Goal: Information Seeking & Learning: Check status

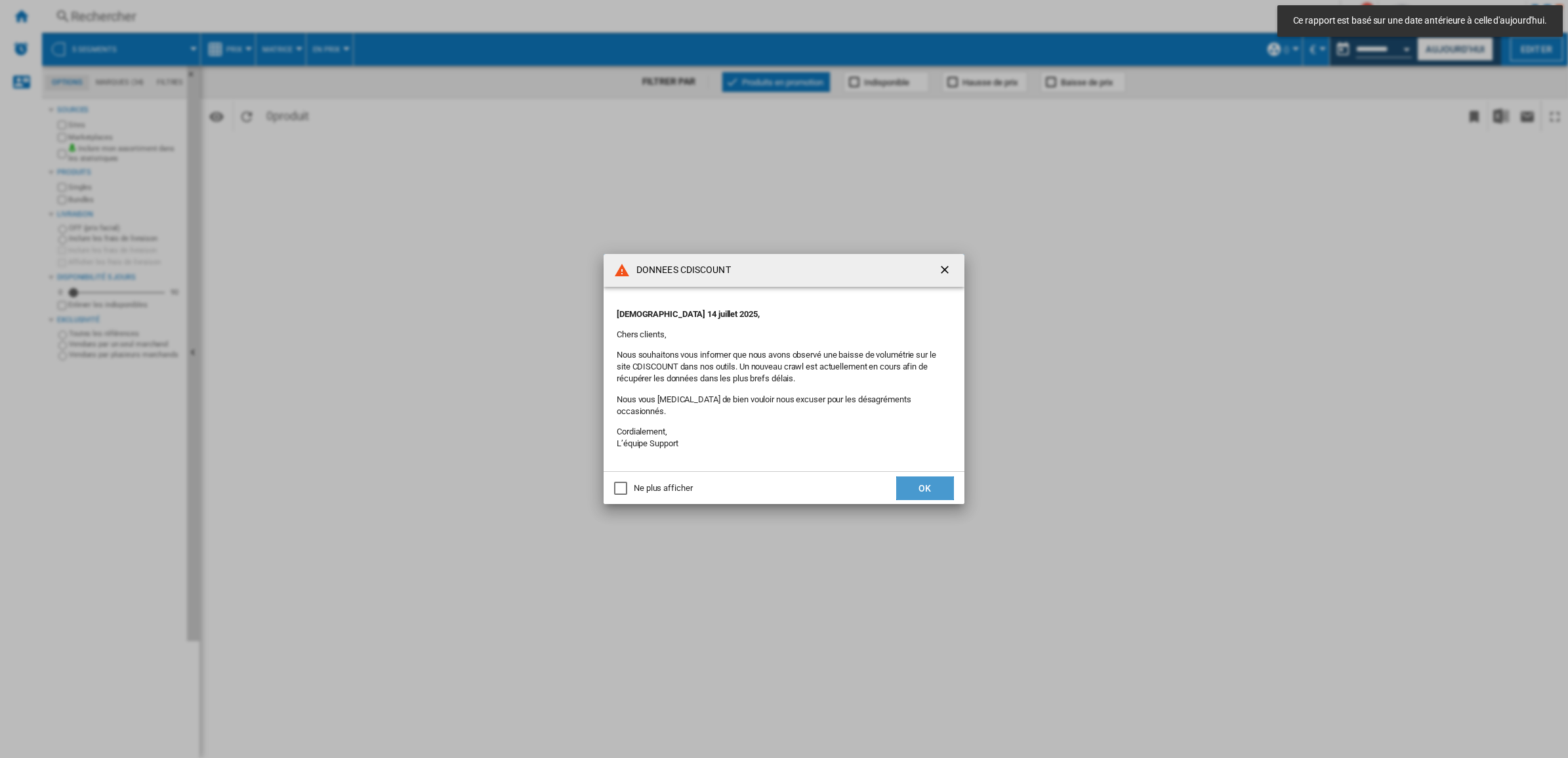
click at [930, 481] on button "OK" at bounding box center [925, 488] width 58 height 24
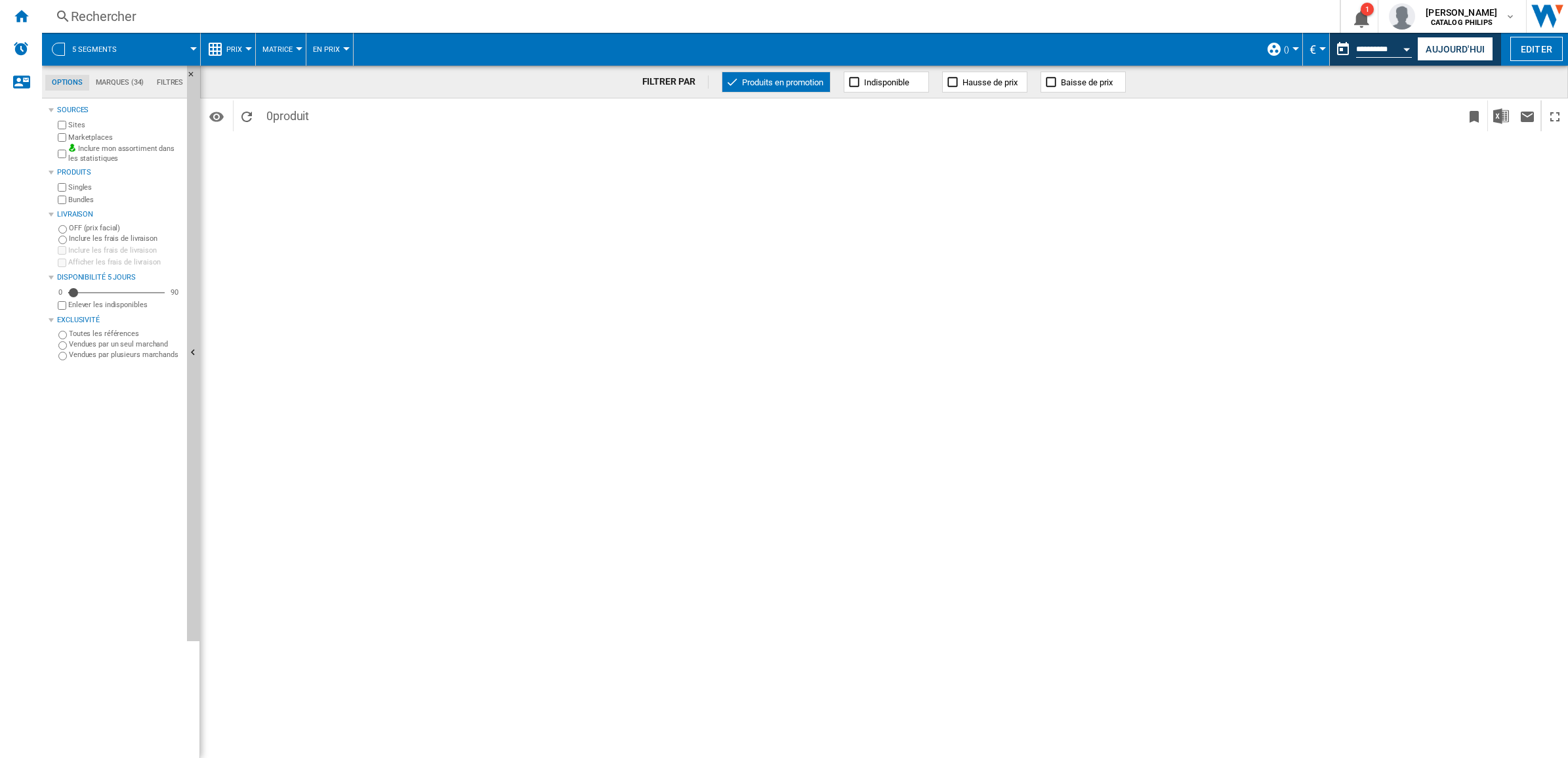
click at [84, 14] on div "Rechercher" at bounding box center [688, 17] width 1235 height 18
click at [86, 47] on span "5 segments" at bounding box center [94, 49] width 44 height 8
click at [15, 10] on ng-md-icon "Accueil" at bounding box center [20, 16] width 16 height 16
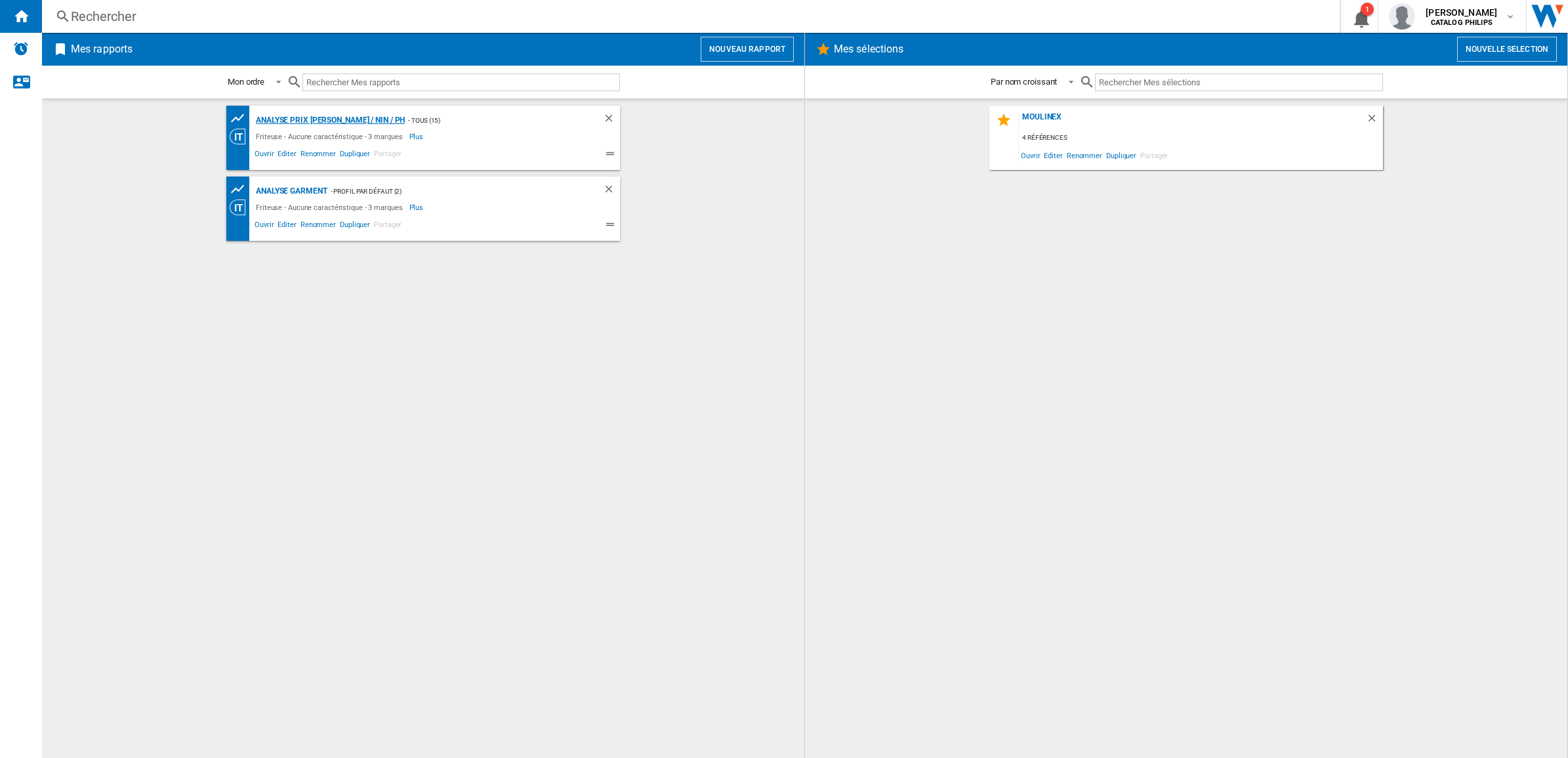
click at [312, 118] on div "Analyse Prix MOUL / NIN / PH" at bounding box center [329, 121] width 152 height 17
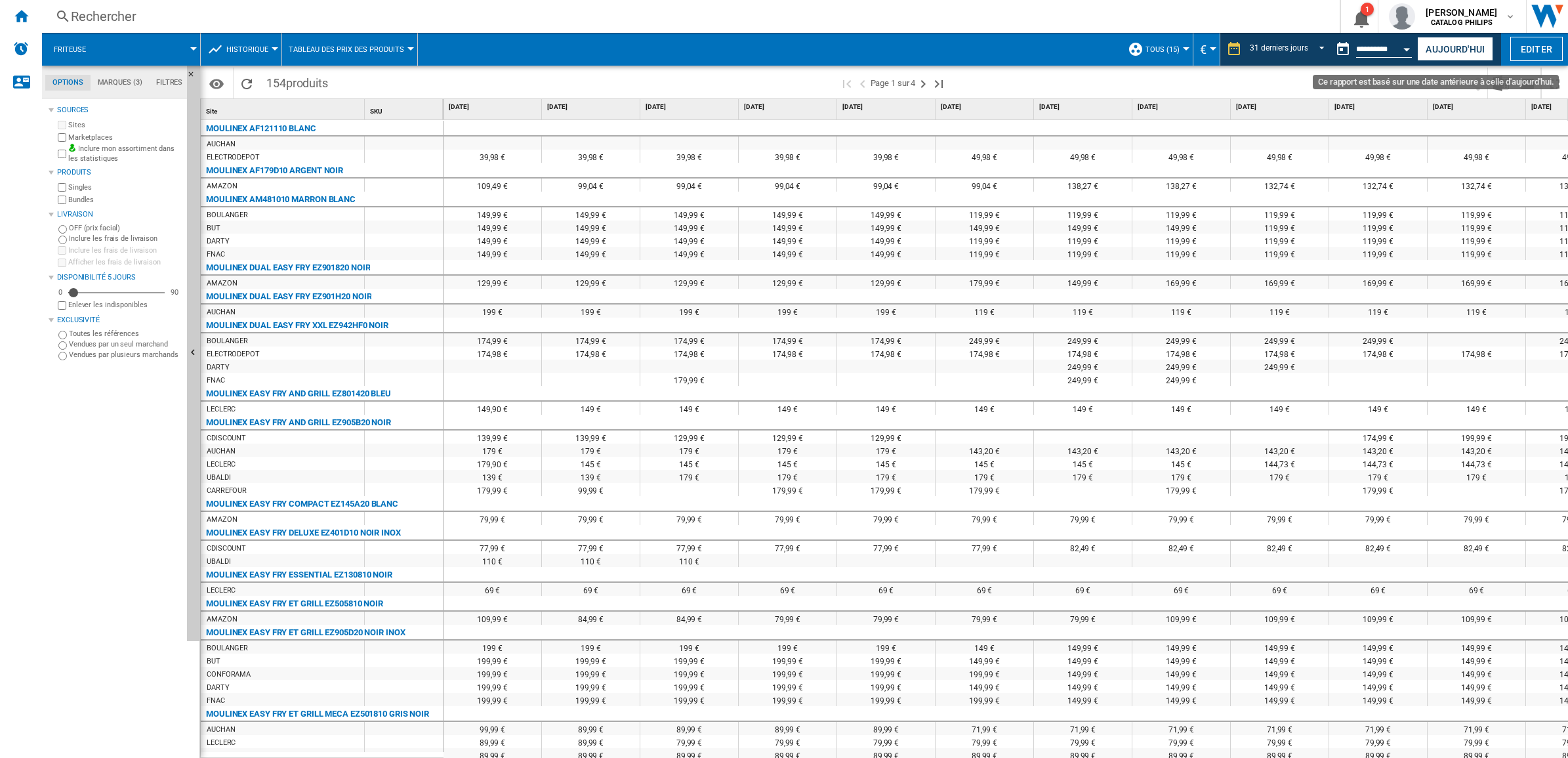
click at [1404, 50] on div "Open calendar" at bounding box center [1407, 50] width 6 height 4
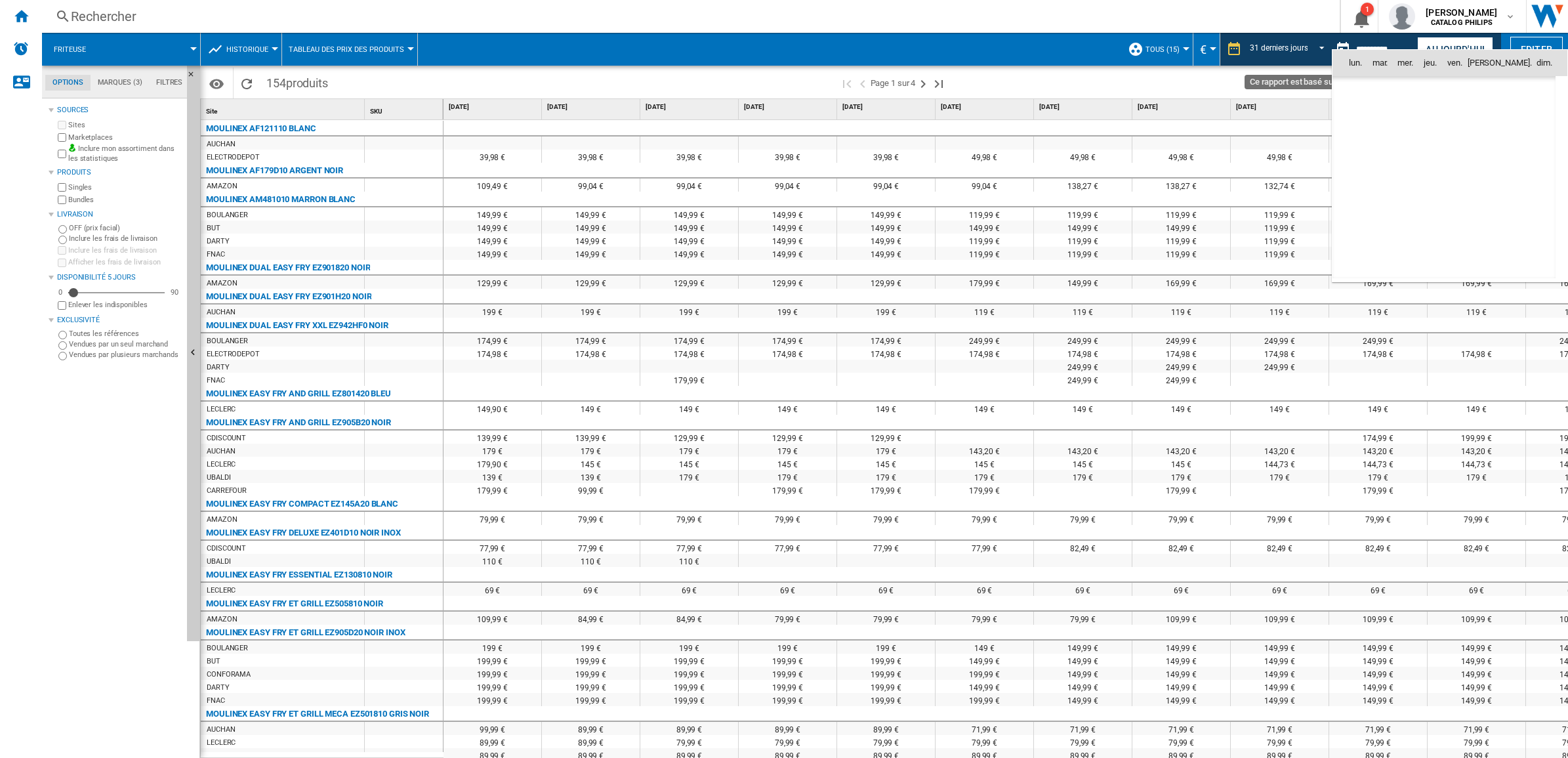
scroll to position [4867, 0]
click at [1522, 205] on span "29" at bounding box center [1530, 206] width 27 height 27
type input "**********"
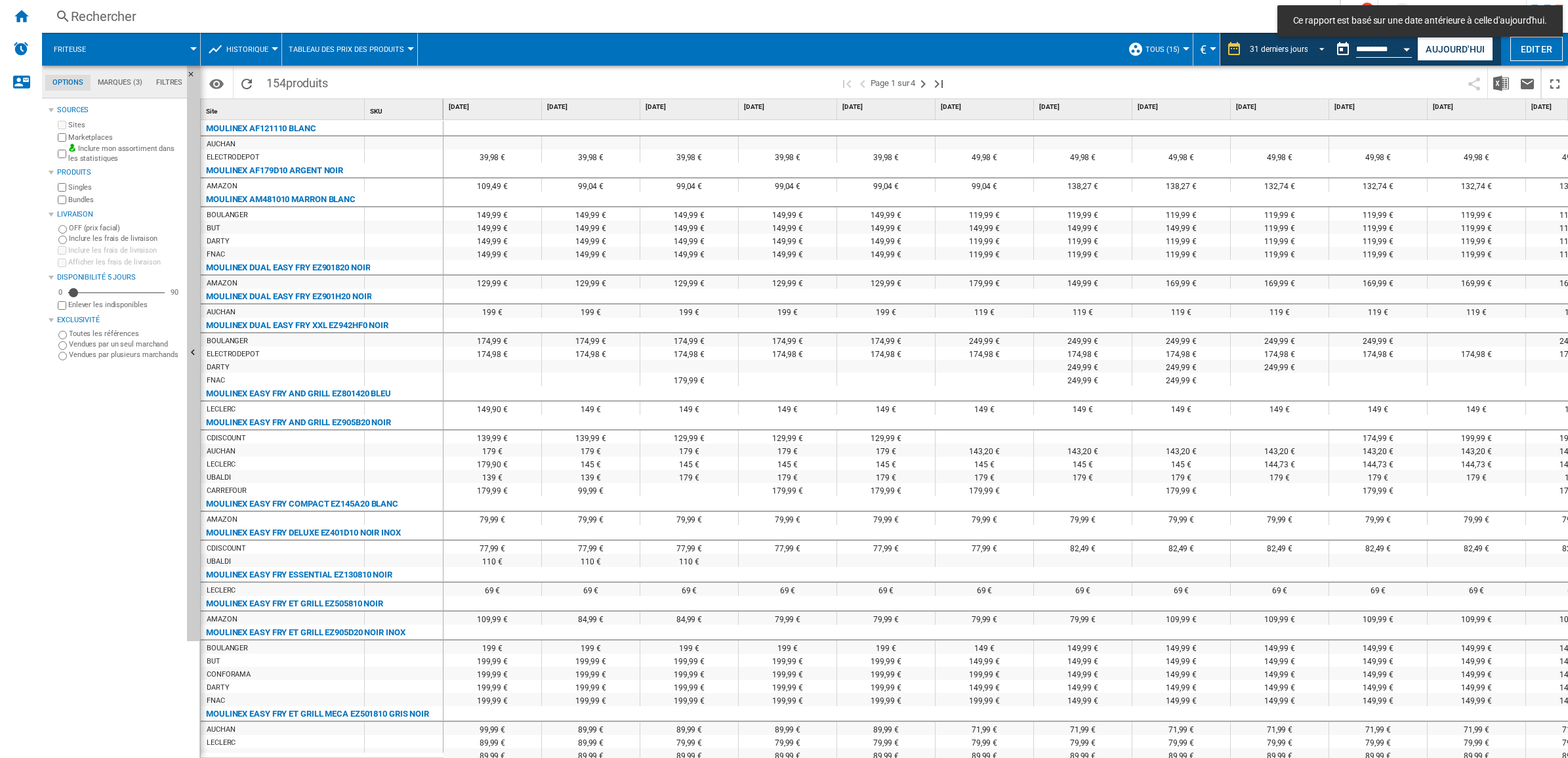
click at [1310, 47] on span "REPORTS.WIZARD.STEPS.REPORT.STEPS.REPORT_OPTIONS.PERIOD: 31 derniers jours" at bounding box center [1318, 48] width 16 height 12
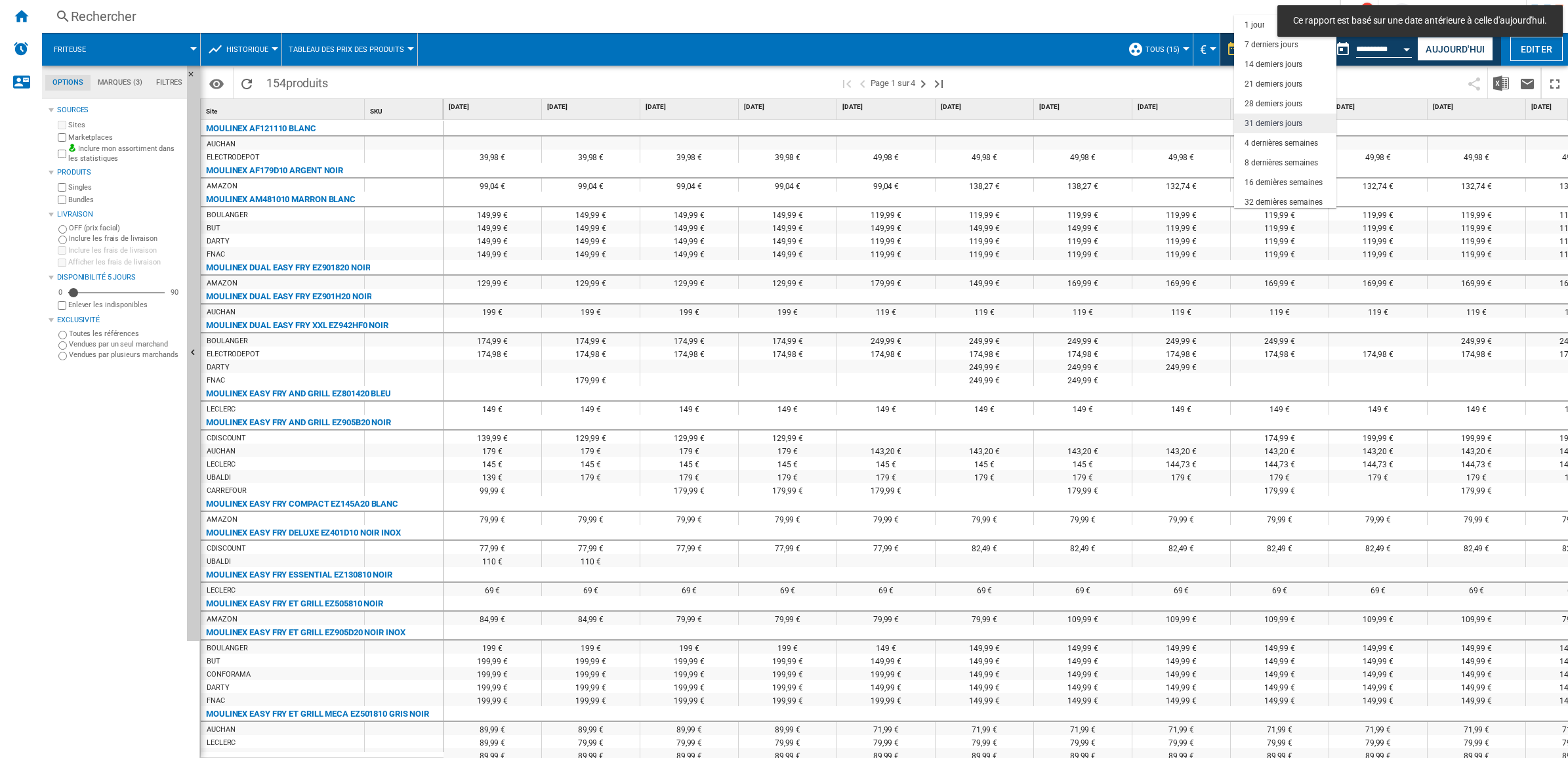
scroll to position [74, 0]
click at [1270, 109] on div "16 dernières semaines" at bounding box center [1284, 109] width 78 height 11
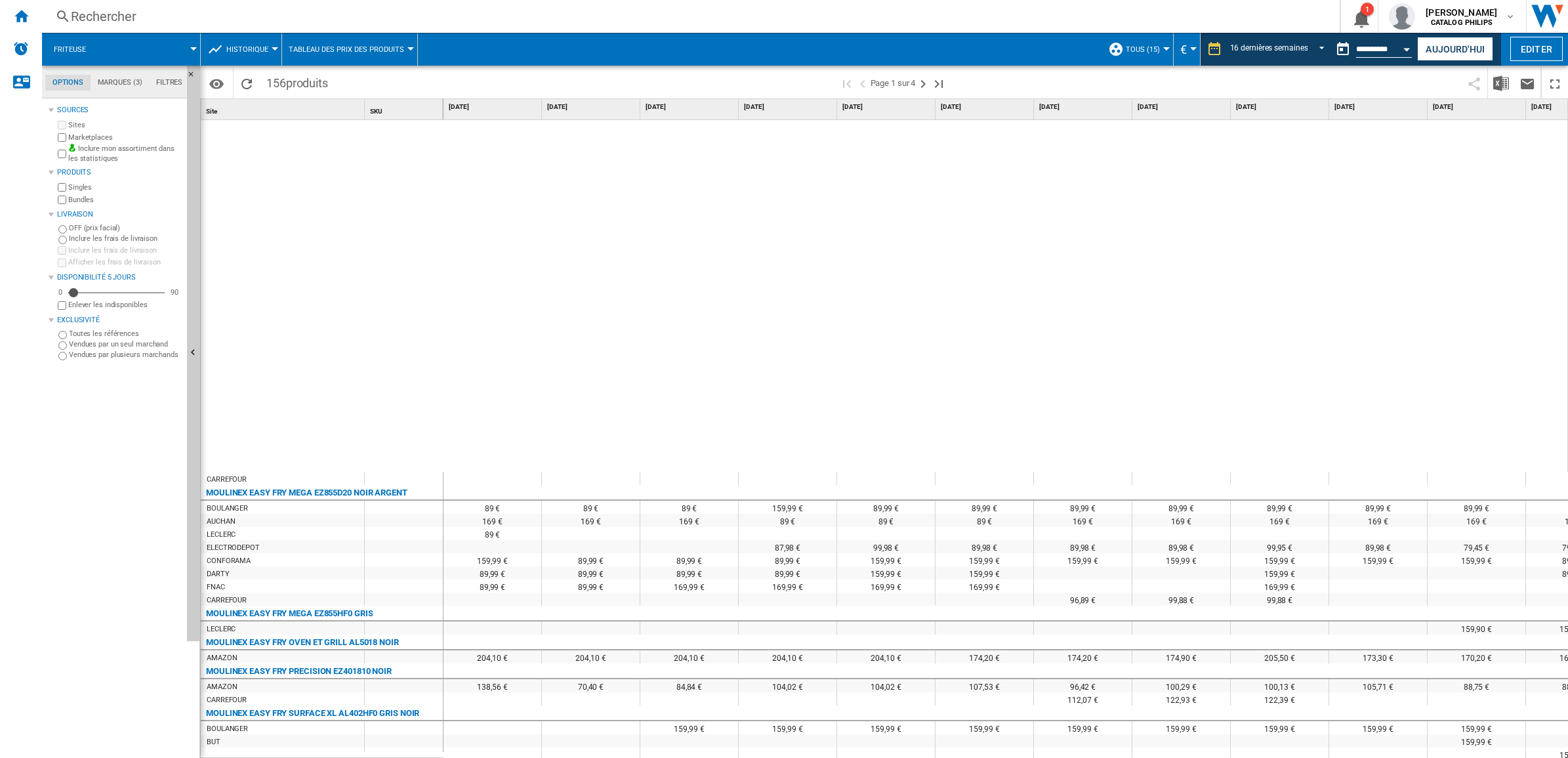
scroll to position [1266, 0]
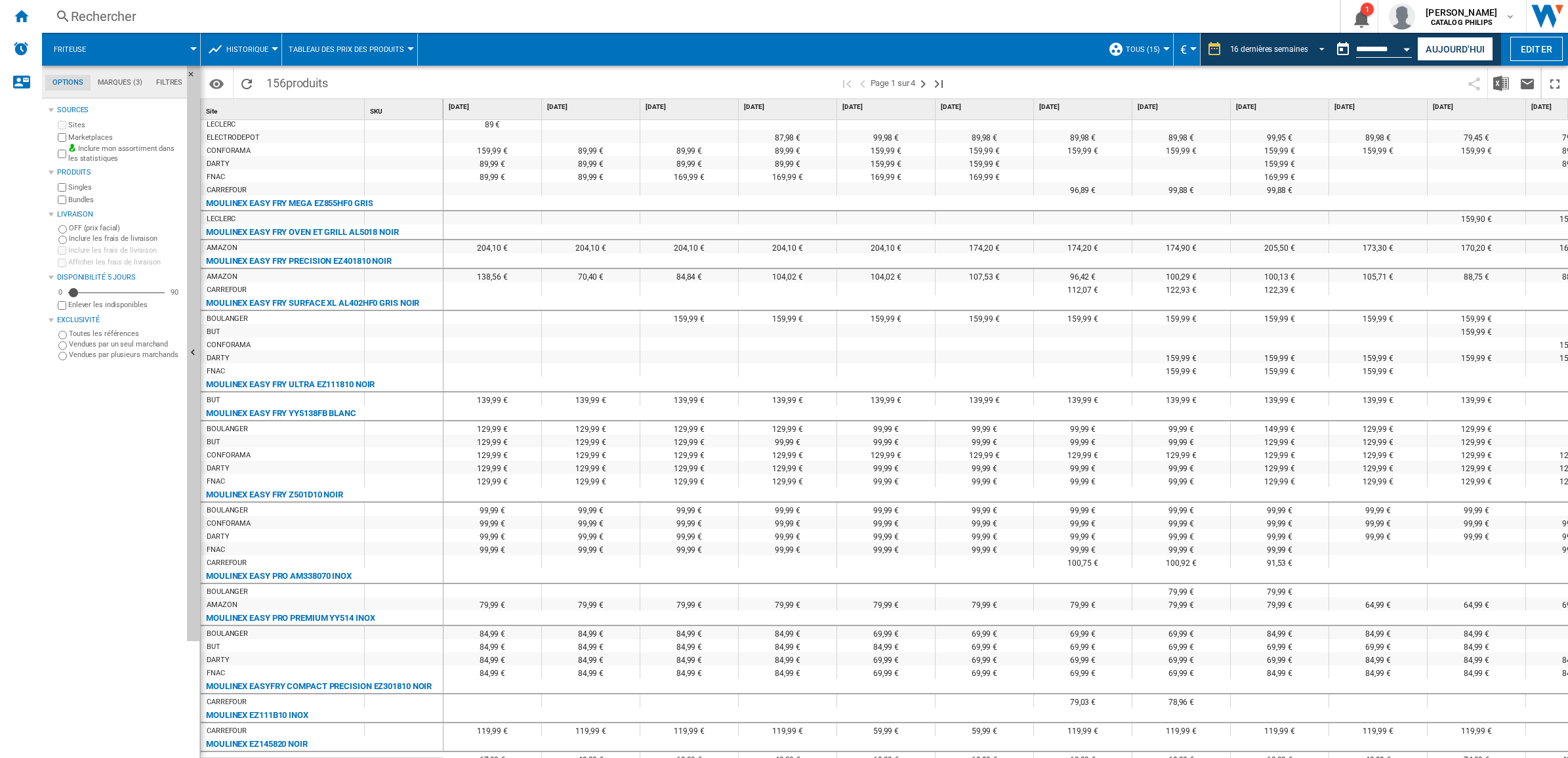
click at [1310, 42] on span "REPORTS.WIZARD.STEPS.REPORT.STEPS.REPORT_OPTIONS.PERIOD: 16 dernières semaines" at bounding box center [1318, 48] width 16 height 12
click at [1268, 31] on div "31 derniers jours" at bounding box center [1253, 30] width 58 height 11
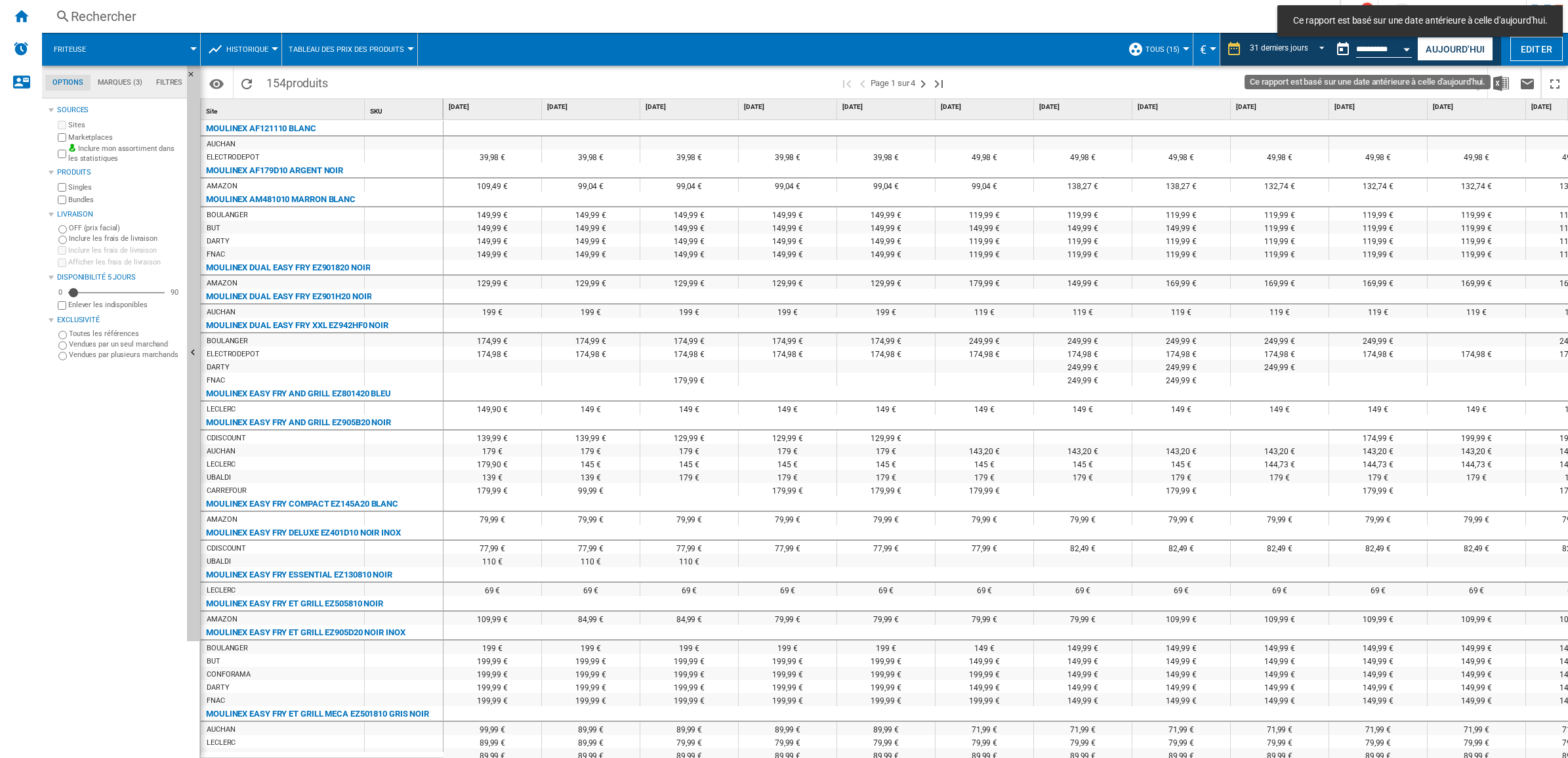
click at [1408, 49] on div "Open calendar" at bounding box center [1407, 50] width 6 height 4
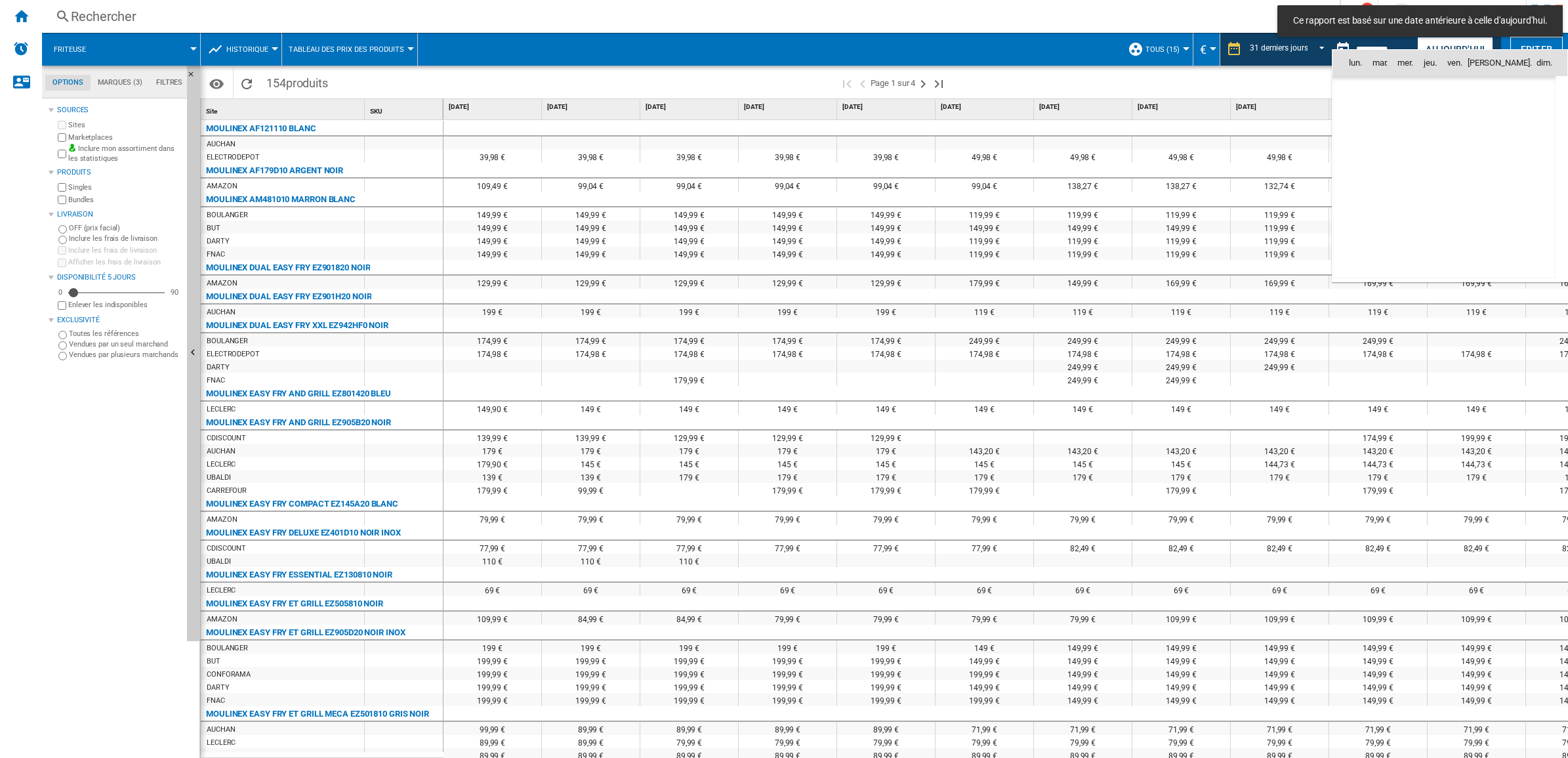
scroll to position [4867, 0]
click at [1524, 118] on span "8" at bounding box center [1530, 120] width 27 height 27
type input "**********"
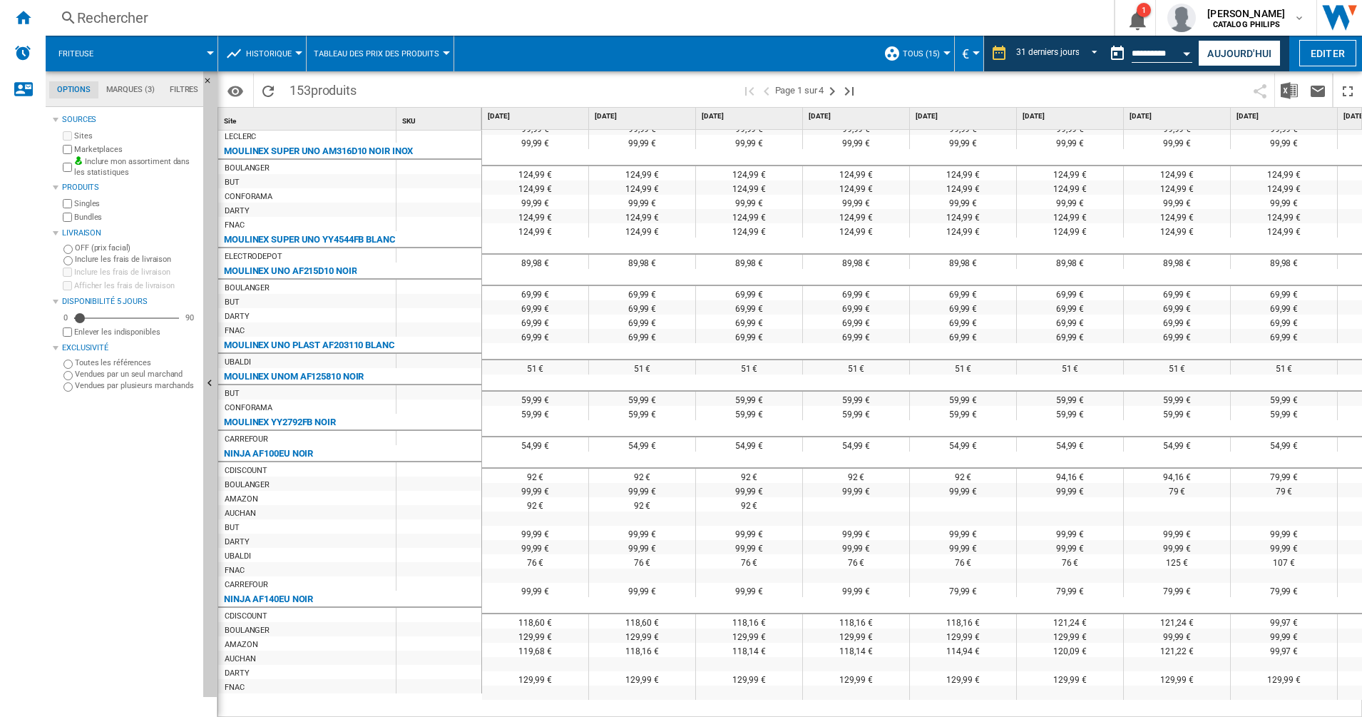
scroll to position [2209, 0]
drag, startPoint x: 838, startPoint y: 96, endPoint x: 861, endPoint y: 91, distance: 24.1
click at [838, 96] on ng-md-icon "Page suivante" at bounding box center [832, 91] width 17 height 17
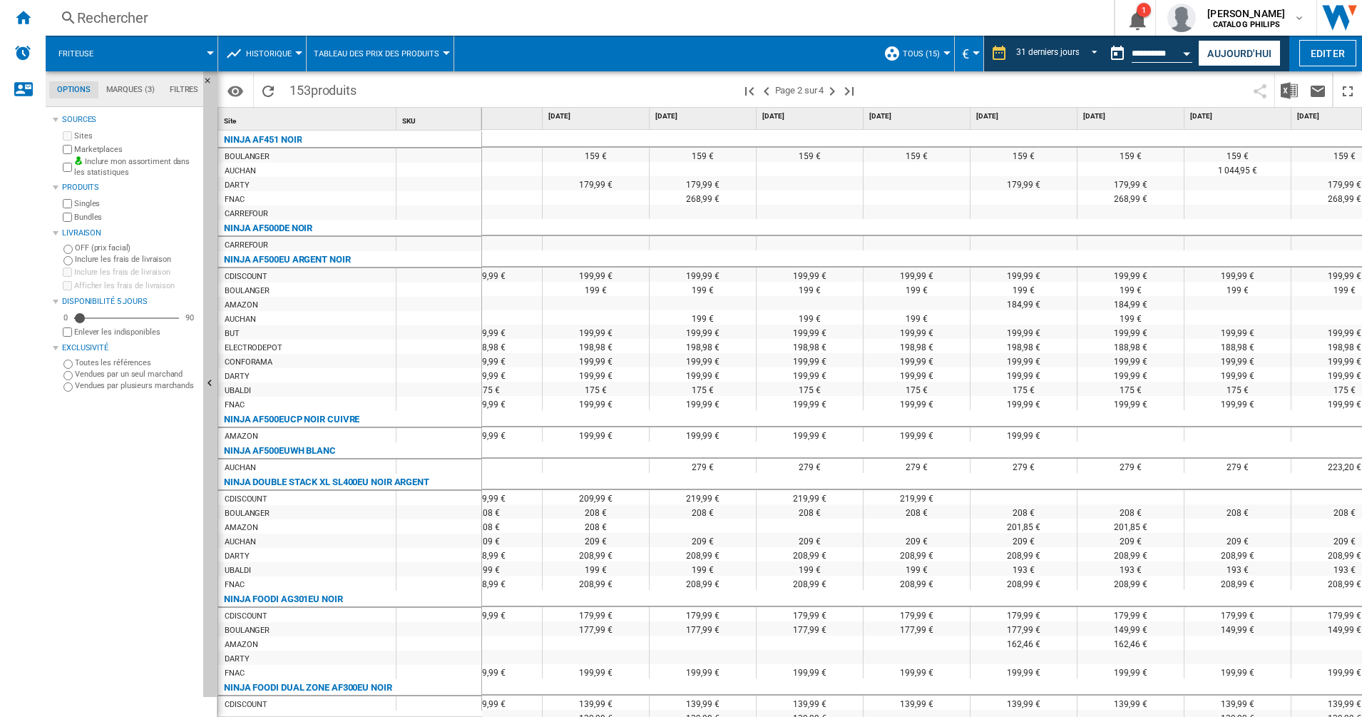
scroll to position [0, 1860]
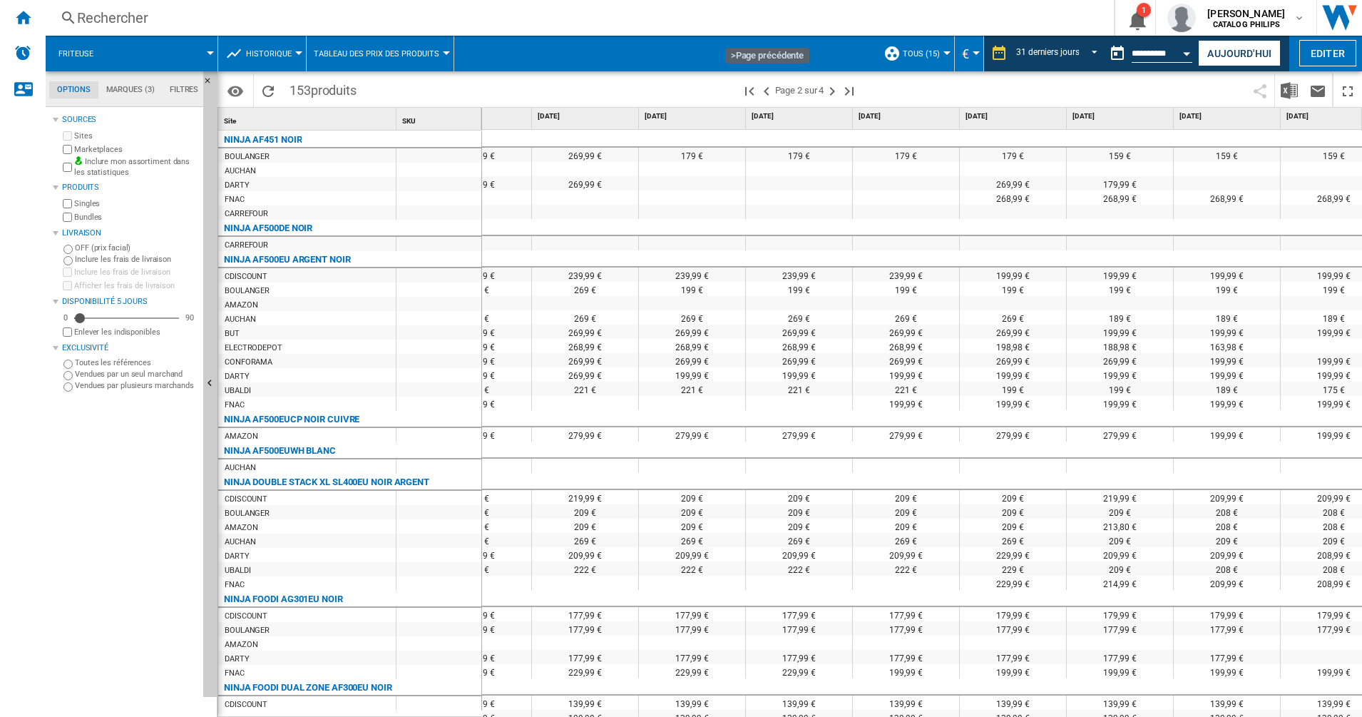
drag, startPoint x: 771, startPoint y: 87, endPoint x: 767, endPoint y: 107, distance: 20.3
click at [771, 87] on ng-md-icon ">Page précédente" at bounding box center [766, 91] width 17 height 17
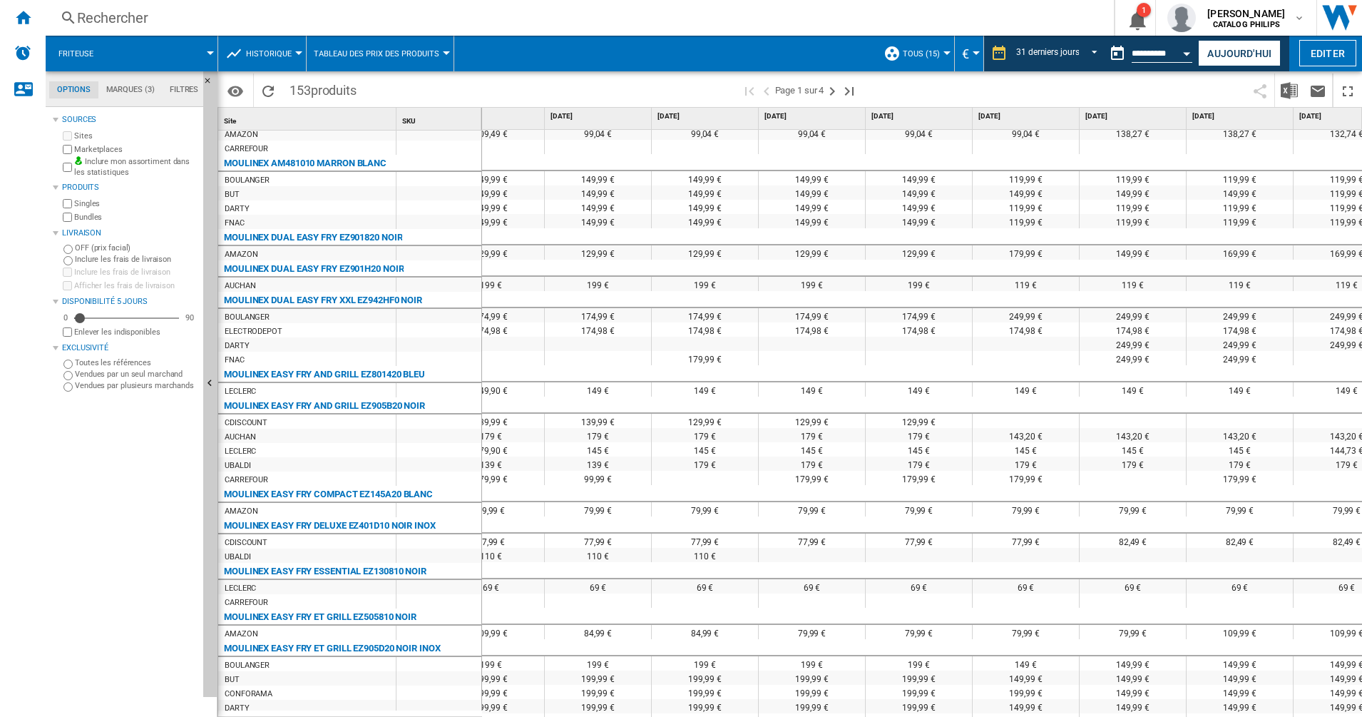
scroll to position [57, 0]
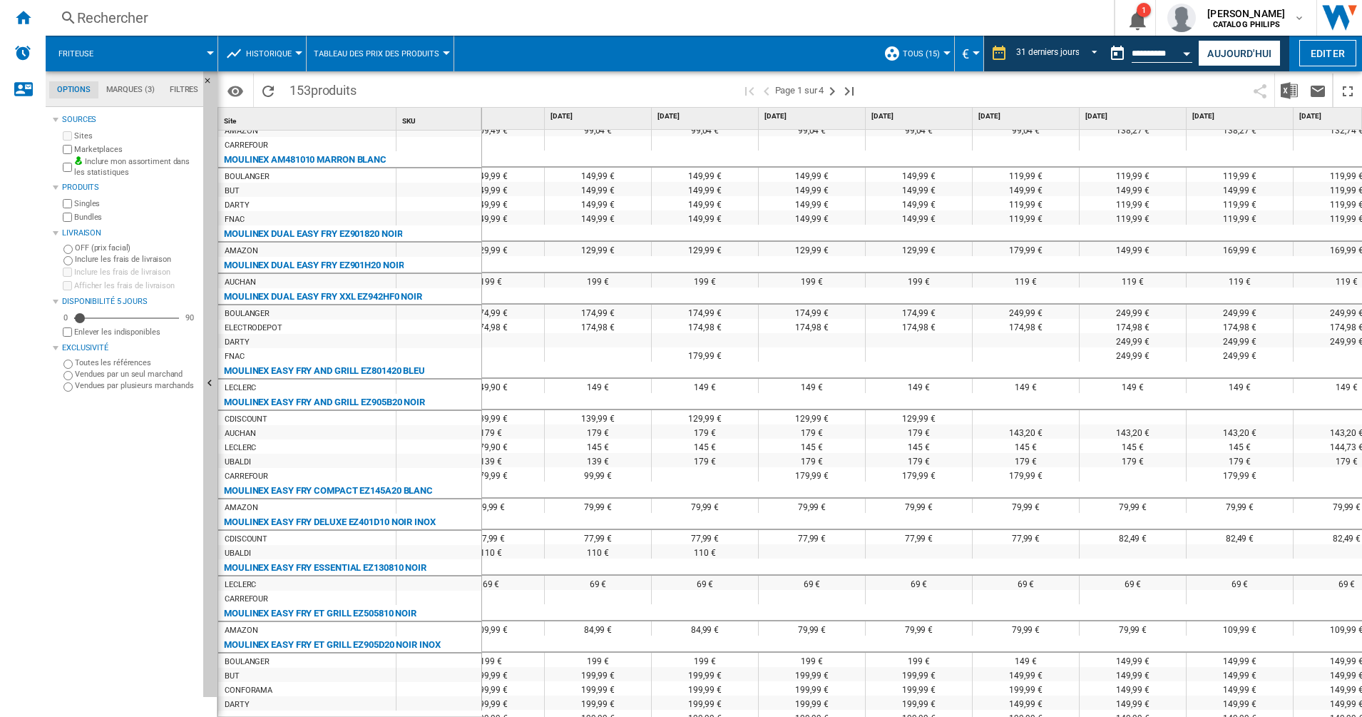
drag, startPoint x: 69, startPoint y: 523, endPoint x: 98, endPoint y: 515, distance: 30.3
click at [69, 523] on div "Sources Sites Marketplaces Inclure mon assortiment dans les statistiques Produi…" at bounding box center [125, 414] width 145 height 606
click at [111, 514] on div "Sources Sites Marketplaces Inclure mon assortiment dans les statistiques Produi…" at bounding box center [125, 414] width 145 height 606
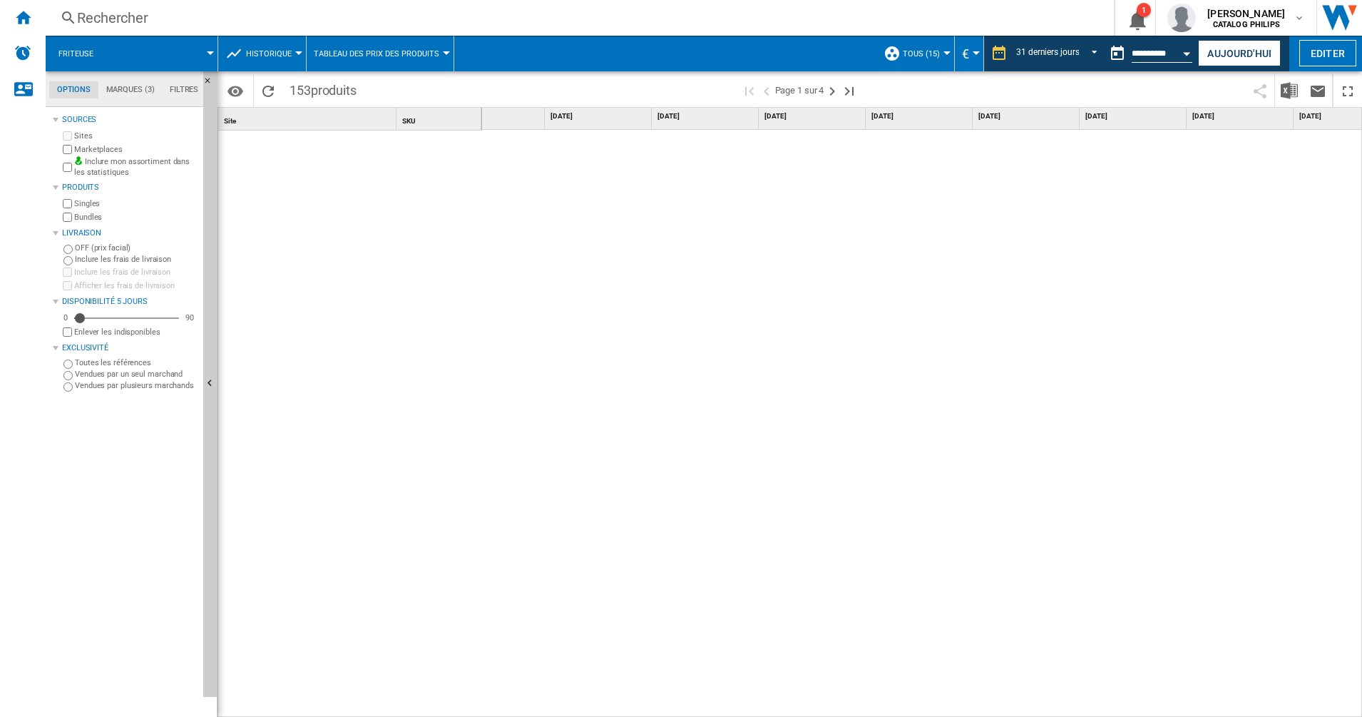
scroll to position [0, 0]
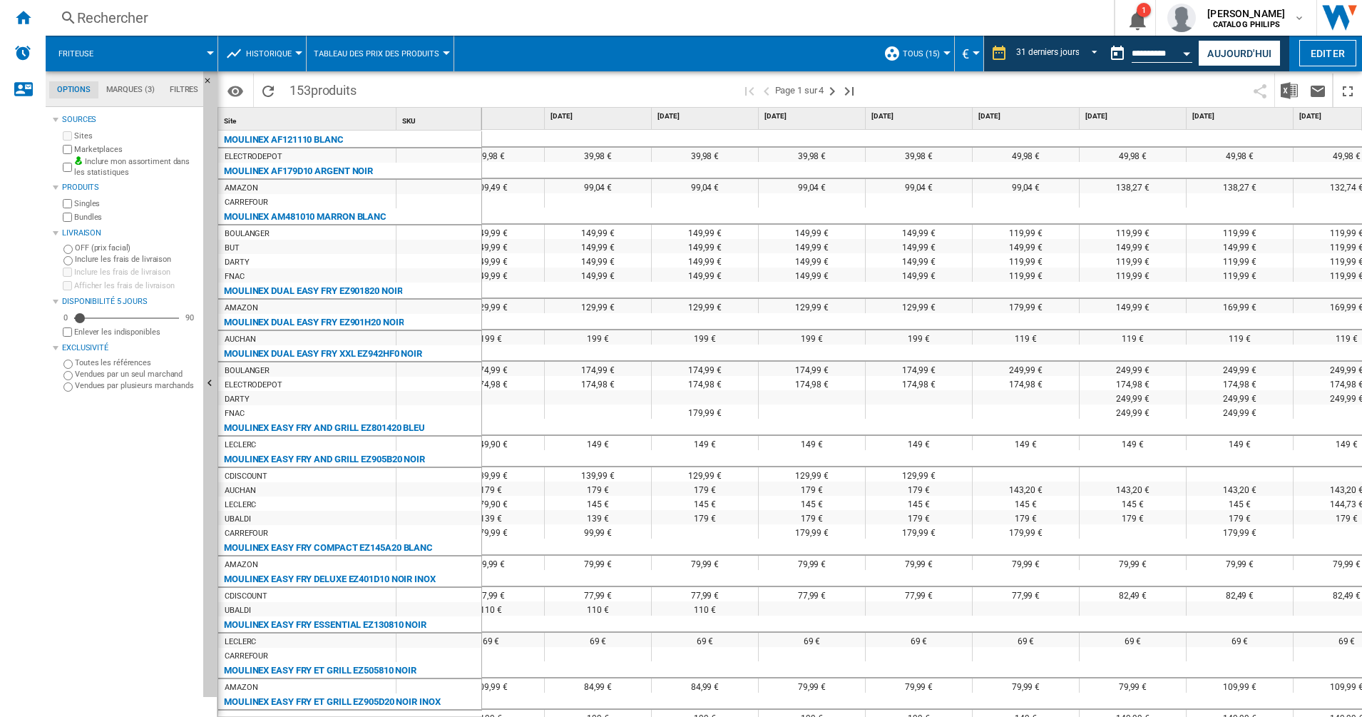
click at [138, 485] on div "Sources Sites Marketplaces Inclure mon assortiment dans les statistiques Produi…" at bounding box center [125, 414] width 145 height 606
click at [140, 484] on div "Sources Sites Marketplaces Inclure mon assortiment dans les statistiques Produi…" at bounding box center [125, 414] width 145 height 606
click at [664, 90] on span at bounding box center [552, 90] width 377 height 34
click at [1034, 83] on span at bounding box center [1057, 90] width 377 height 34
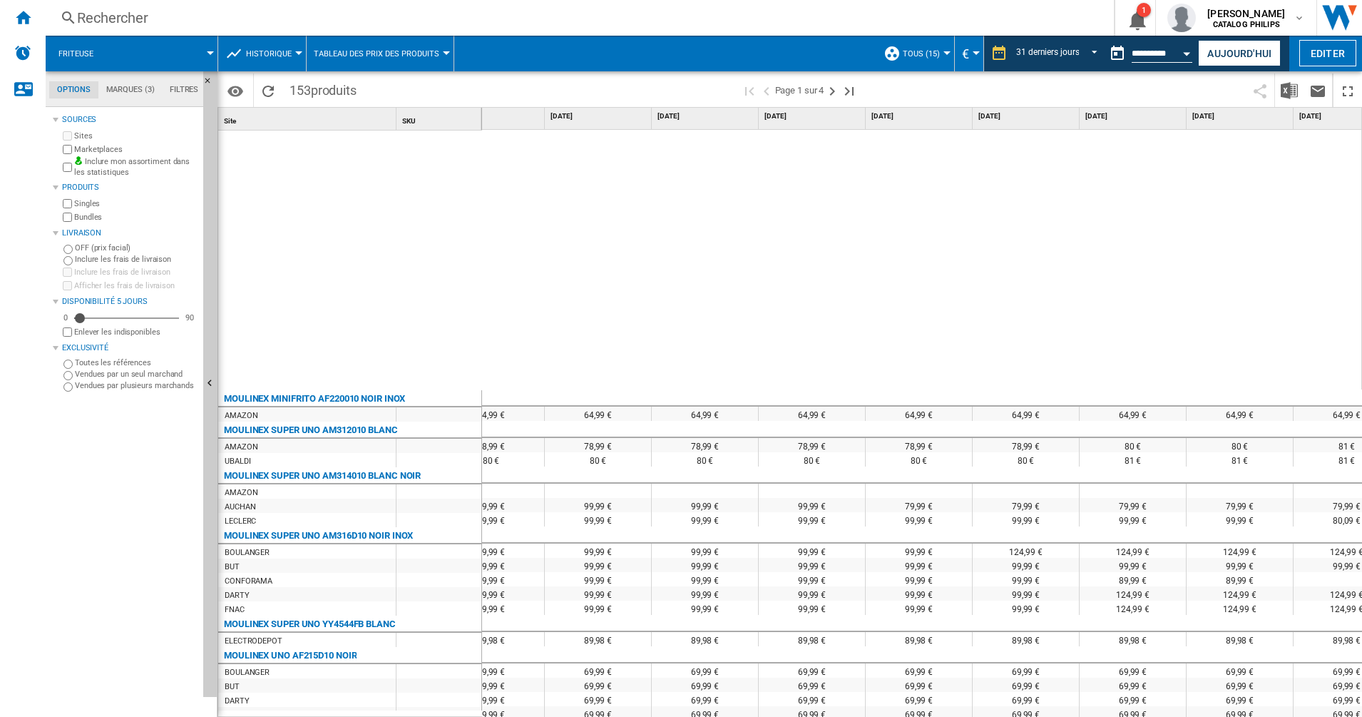
scroll to position [2159, 0]
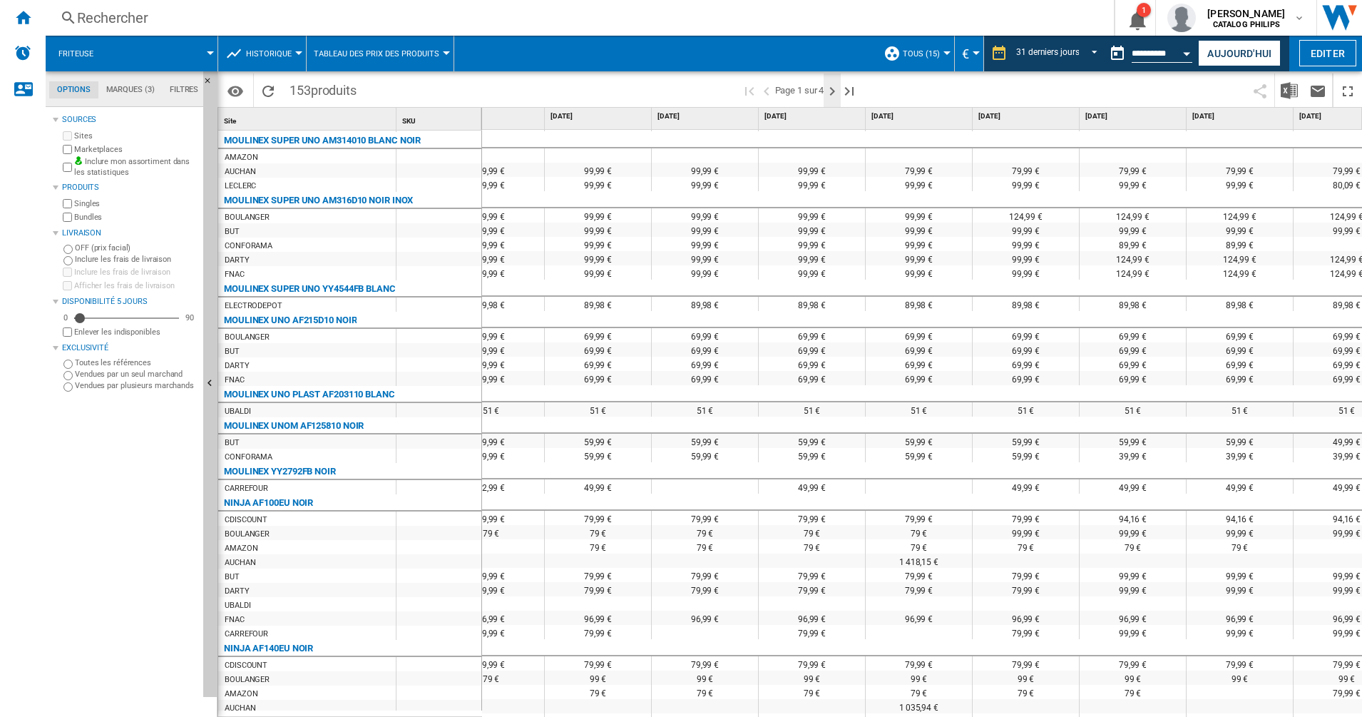
click at [841, 83] on ng-md-icon "Page suivante" at bounding box center [832, 91] width 17 height 17
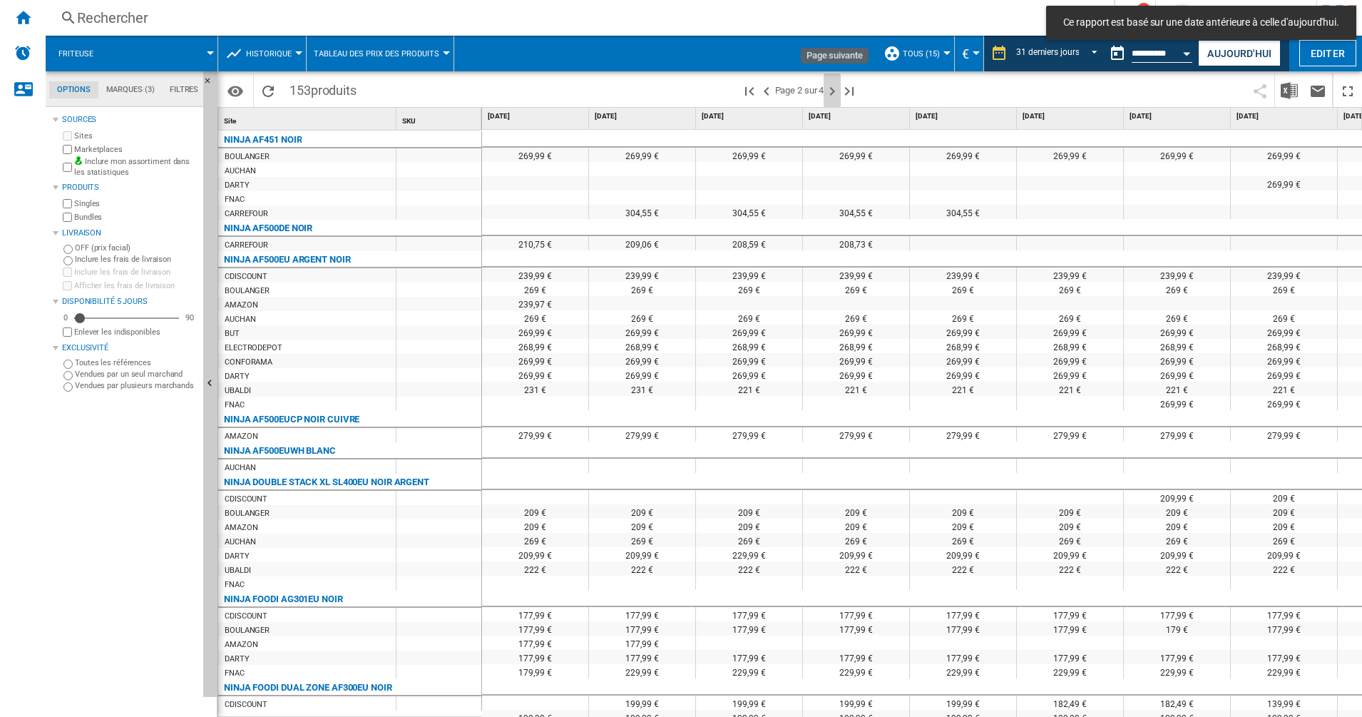
click at [837, 89] on ng-md-icon "Page suivante" at bounding box center [832, 91] width 17 height 17
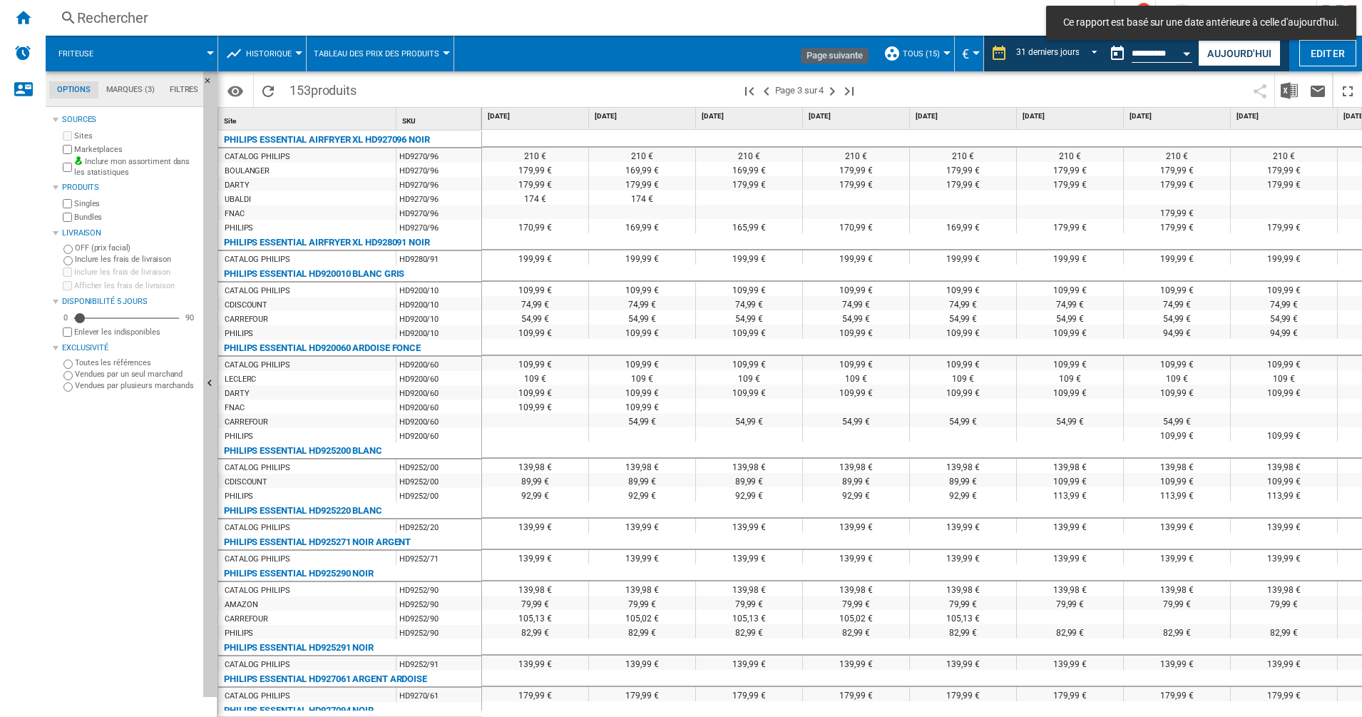
click at [837, 89] on ng-md-icon "Page suivante" at bounding box center [832, 91] width 17 height 17
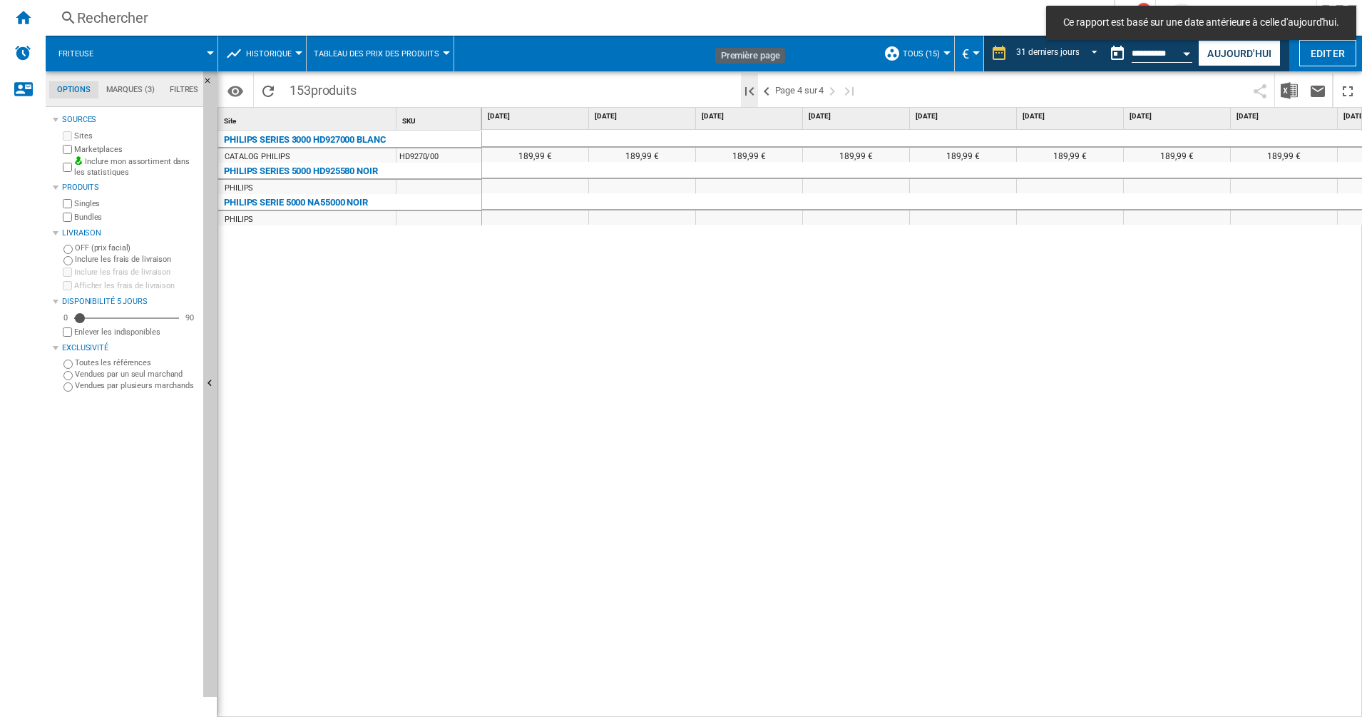
click at [750, 89] on ng-md-icon "Première page" at bounding box center [749, 91] width 17 height 17
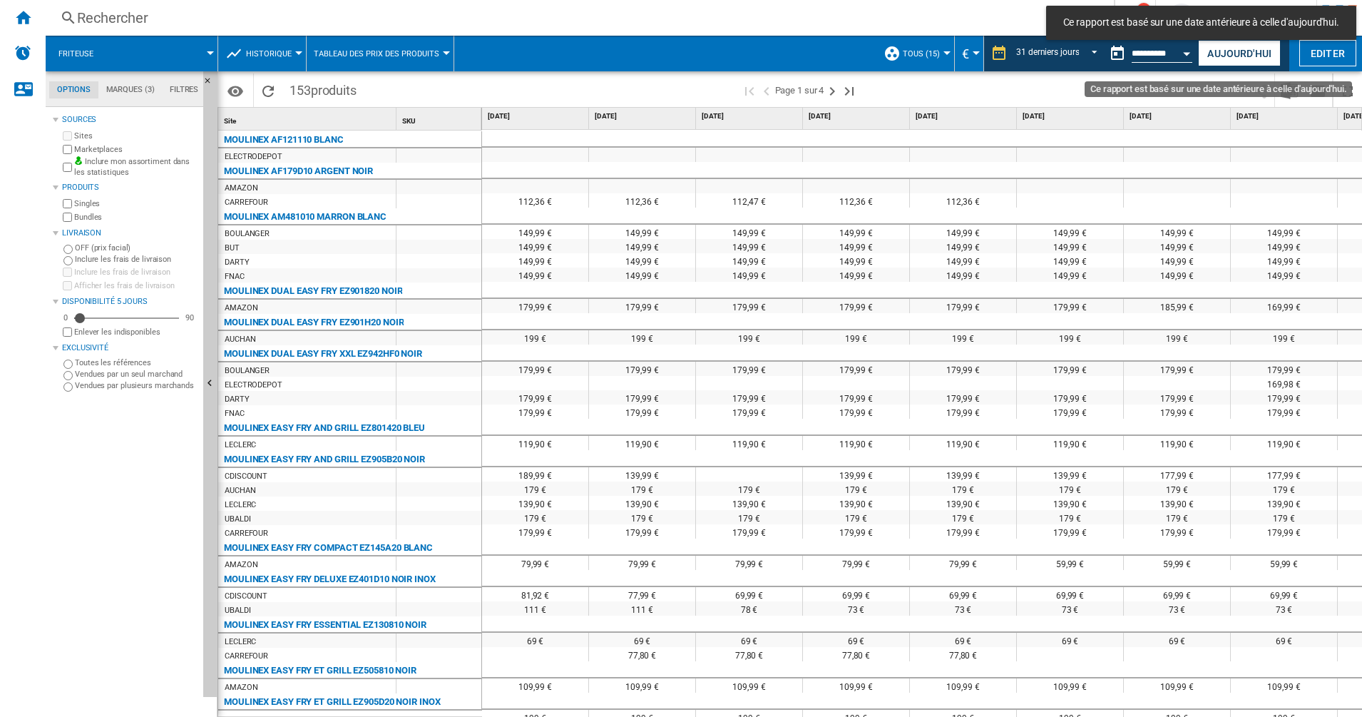
click at [1176, 54] on button "Open calendar" at bounding box center [1188, 52] width 26 height 26
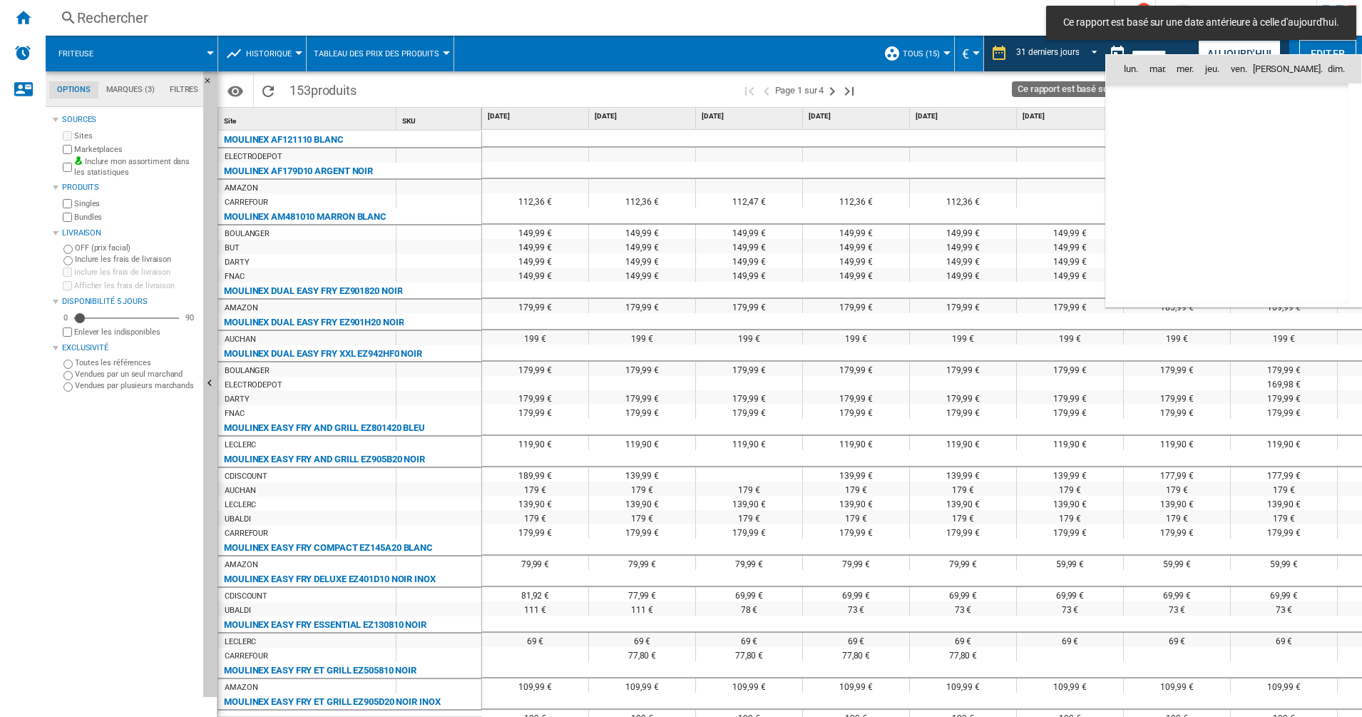
scroll to position [5291, 0]
click at [1229, 194] on span "19" at bounding box center [1227, 194] width 29 height 29
type input "**********"
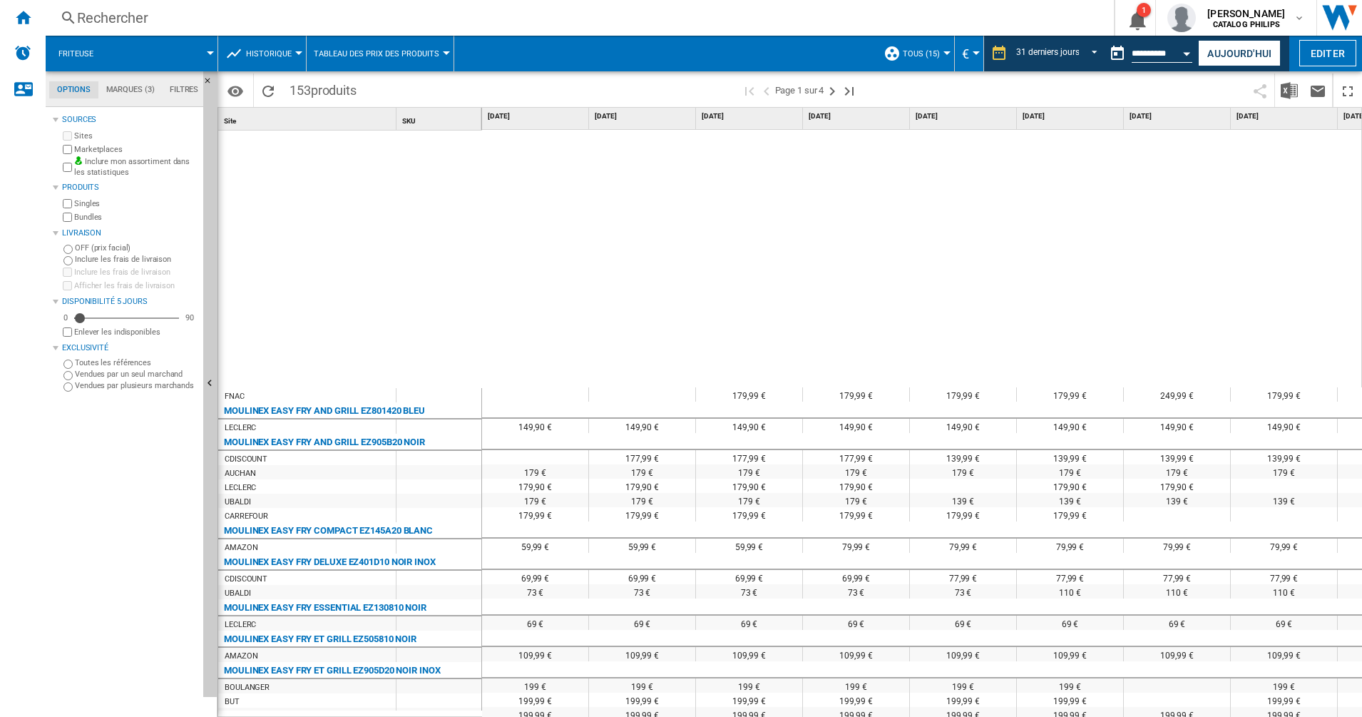
scroll to position [311, 0]
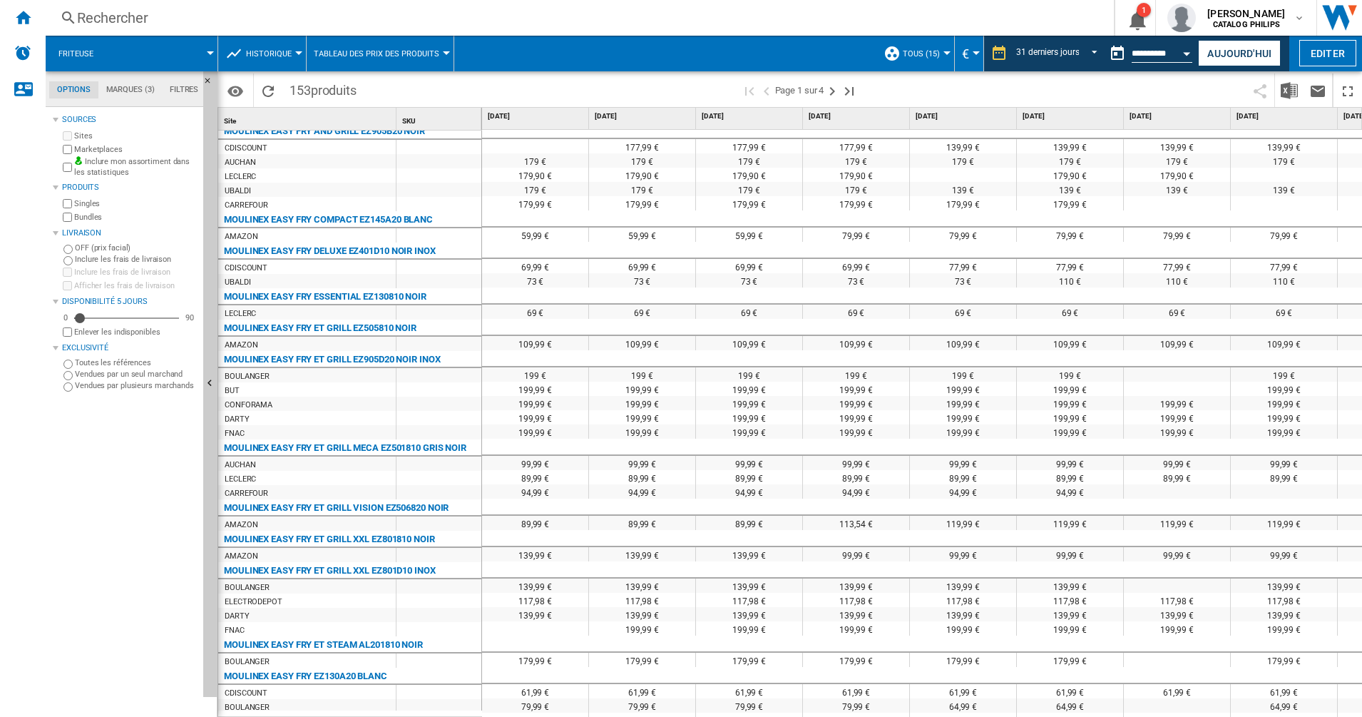
click at [934, 99] on span at bounding box center [1057, 90] width 377 height 34
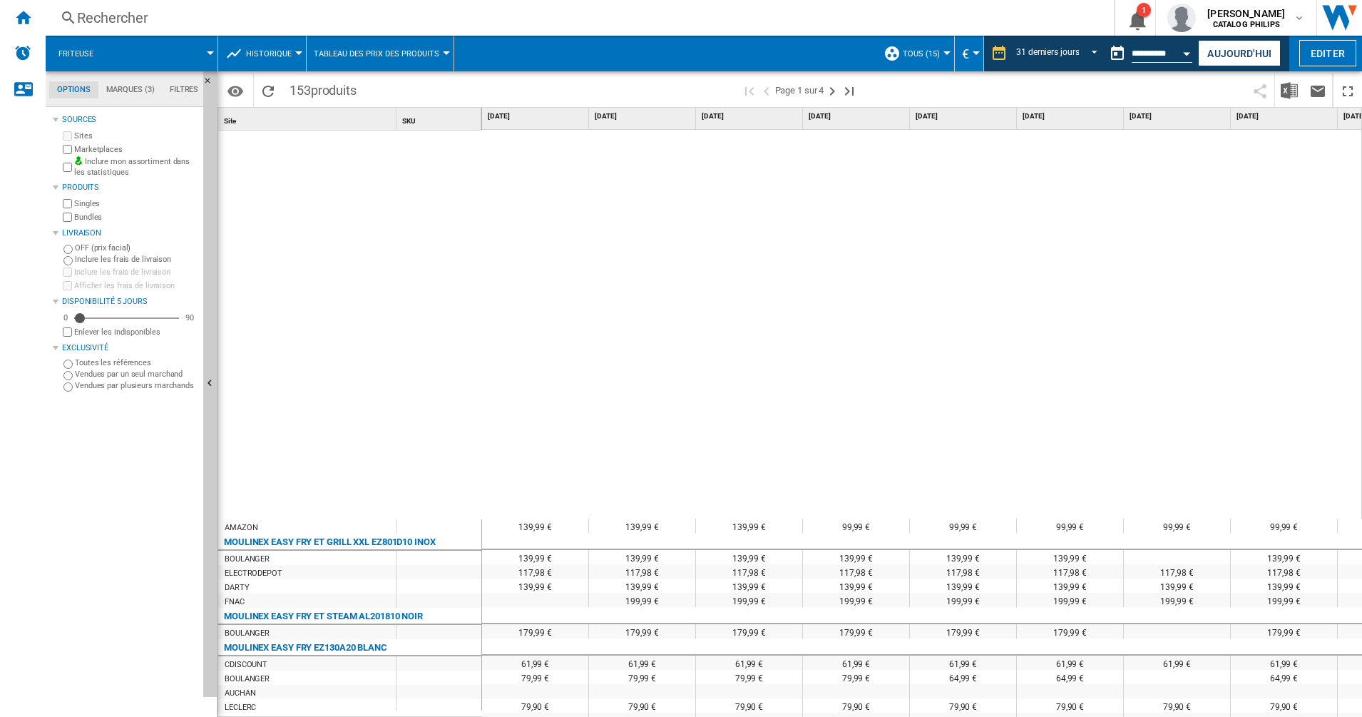
scroll to position [757, 0]
